Goal: Information Seeking & Learning: Learn about a topic

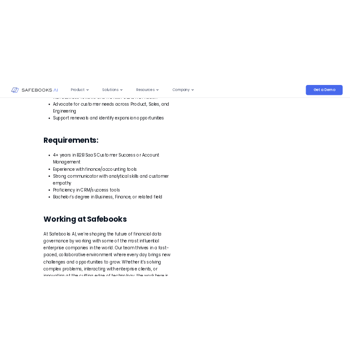
scroll to position [397, 0]
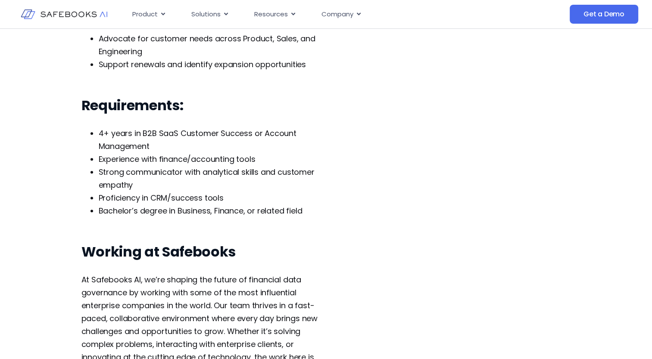
click at [370, 259] on div "Customer Success Manager Apply for this position First Name Last Name Email Pho…" at bounding box center [326, 96] width 490 height 855
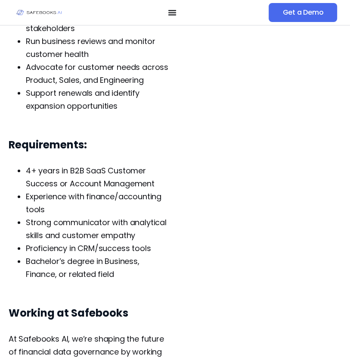
click at [87, 102] on li "Support renewals and identify expansion opportunities" at bounding box center [98, 100] width 144 height 26
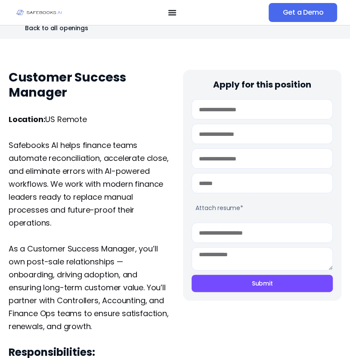
scroll to position [0, 0]
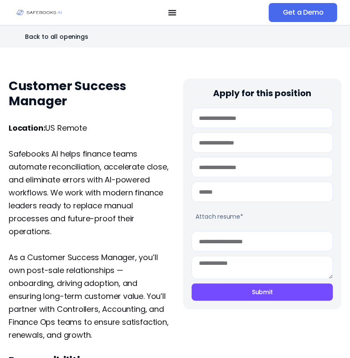
click at [56, 108] on h1 "Customer Success Manager" at bounding box center [90, 93] width 162 height 30
drag, startPoint x: 56, startPoint y: 108, endPoint x: 60, endPoint y: 142, distance: 34.2
click at [60, 142] on p at bounding box center [90, 140] width 162 height 13
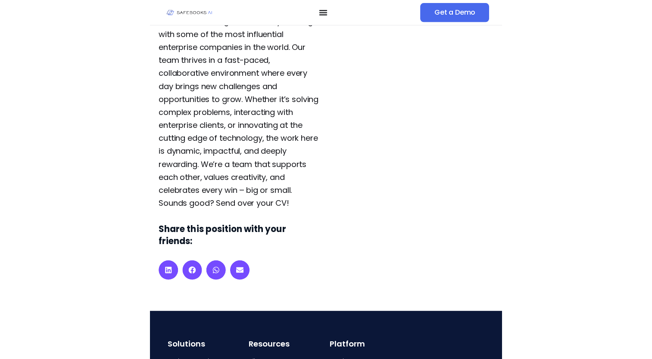
scroll to position [729, 0]
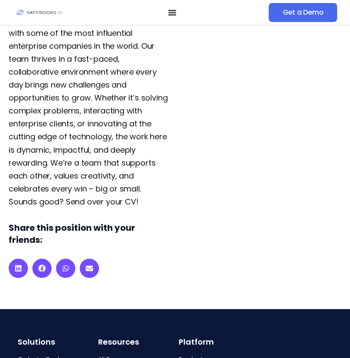
click at [172, 16] on icon "Menu Toggle" at bounding box center [172, 12] width 9 height 9
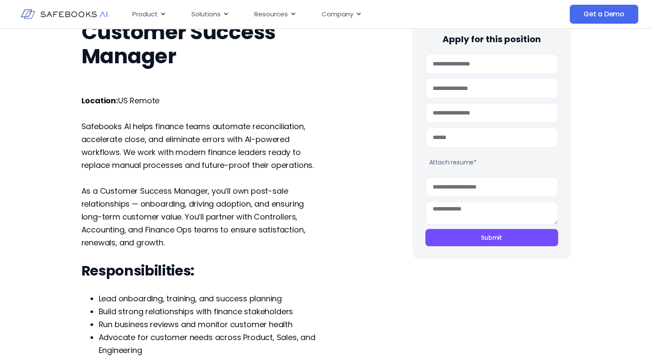
scroll to position [169, 0]
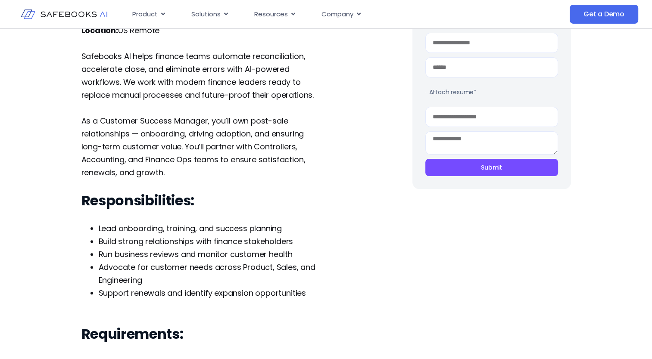
click at [77, 306] on div "Customer Success Manager Apply for this position First Name Last Name Email Pho…" at bounding box center [326, 325] width 652 height 855
click at [218, 208] on h3 "Responsibilities:" at bounding box center [203, 200] width 244 height 17
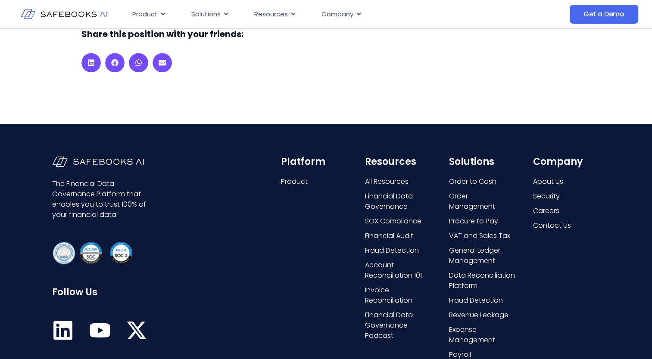
scroll to position [801, 0]
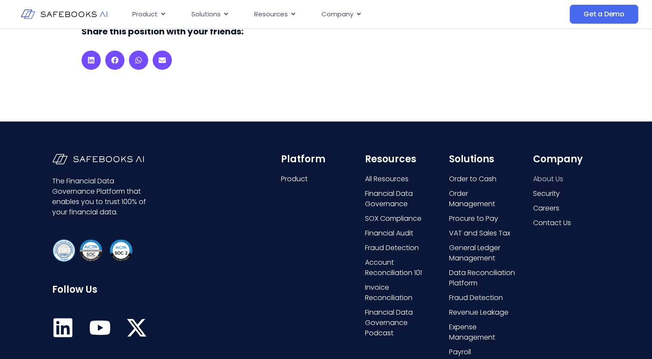
click at [551, 182] on span "About Us" at bounding box center [548, 179] width 30 height 10
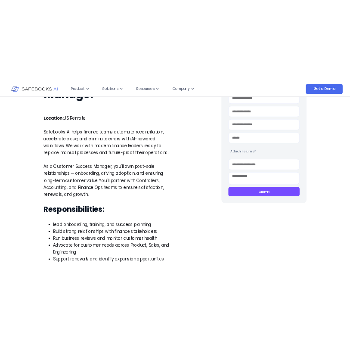
scroll to position [130, 0]
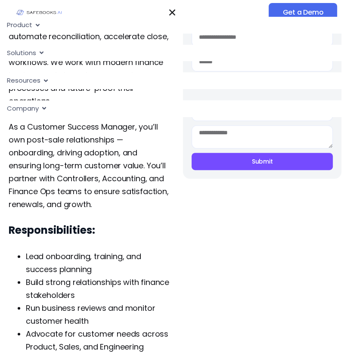
click at [145, 217] on div "Location: [GEOGRAPHIC_DATA] Remote Safebooks AI helps finance teams automate re…" at bounding box center [90, 185] width 162 height 388
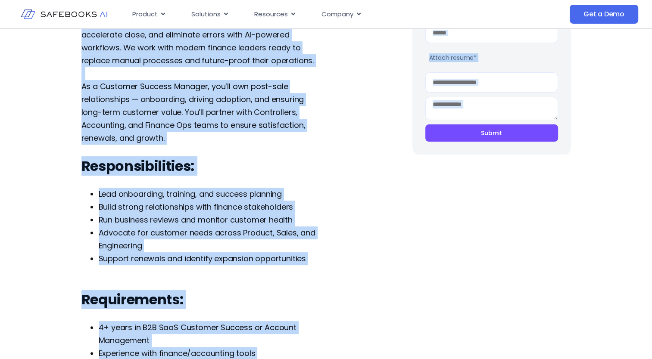
scroll to position [0, 0]
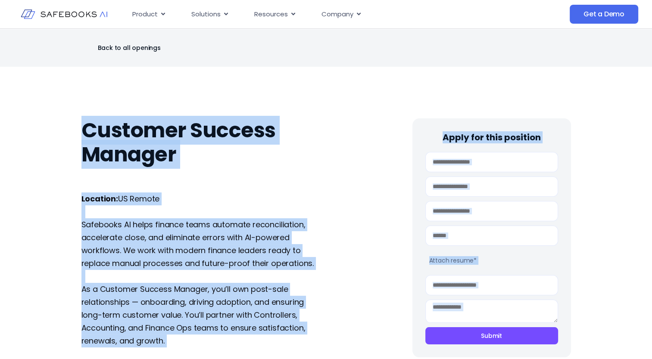
drag, startPoint x: 323, startPoint y: 213, endPoint x: 75, endPoint y: 132, distance: 260.9
click at [310, 232] on p "Safebooks AI helps finance teams automate reconciliation, accelerate close, and…" at bounding box center [203, 245] width 244 height 52
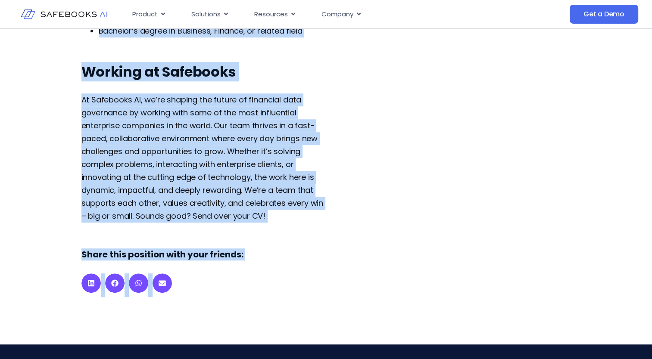
scroll to position [724, 0]
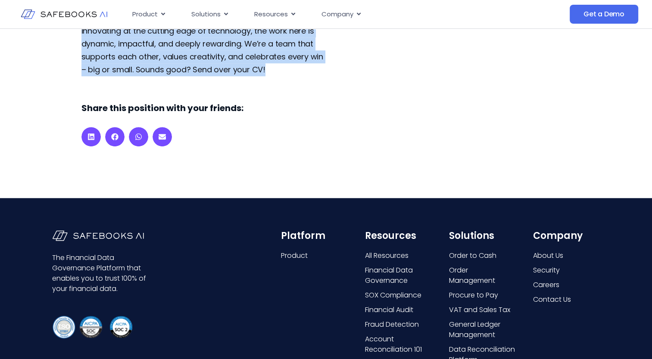
drag, startPoint x: 84, startPoint y: 124, endPoint x: 297, endPoint y: 73, distance: 218.1
copy div "Loremips Dolorsi Ametcon Adipi eli sedd eiusmodt Incid Utla Etdo Magn Aliqu Eni…"
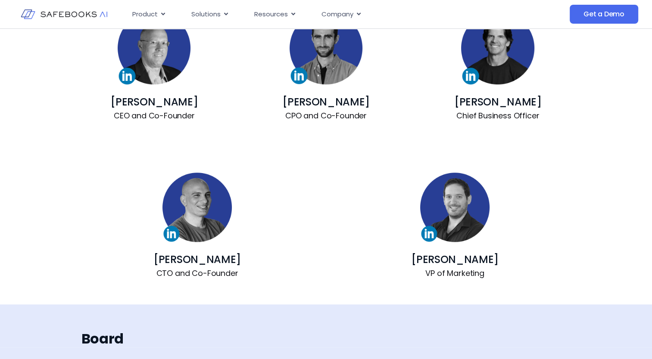
scroll to position [620, 0]
click at [161, 106] on link "Ahikam Kaufman" at bounding box center [153, 101] width 87 height 14
click at [352, 101] on link "Guy Bar-Gil" at bounding box center [325, 101] width 87 height 14
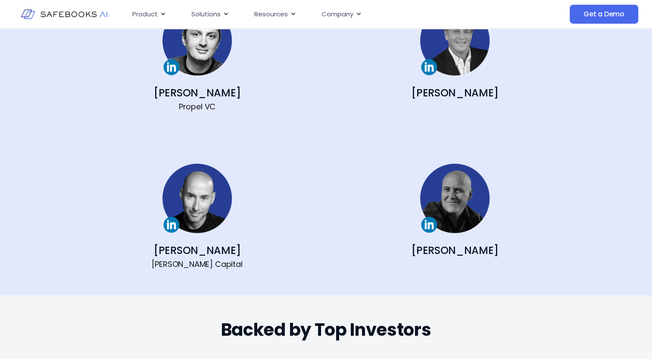
scroll to position [1001, 0]
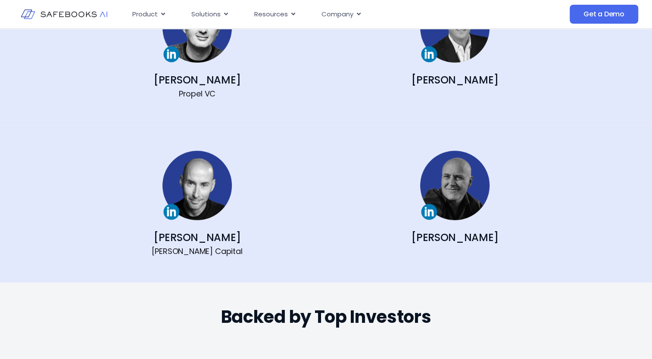
click at [463, 205] on img at bounding box center [454, 185] width 69 height 69
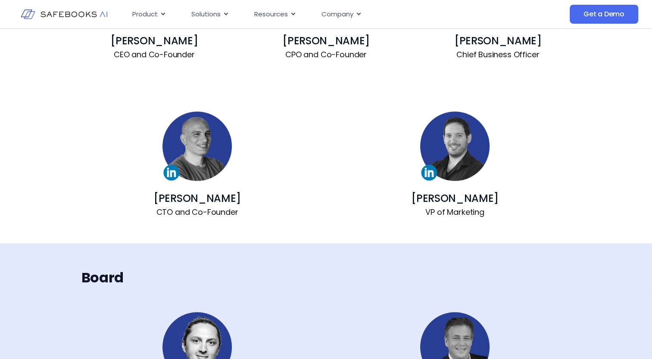
scroll to position [582, 0]
